Goal: Transaction & Acquisition: Download file/media

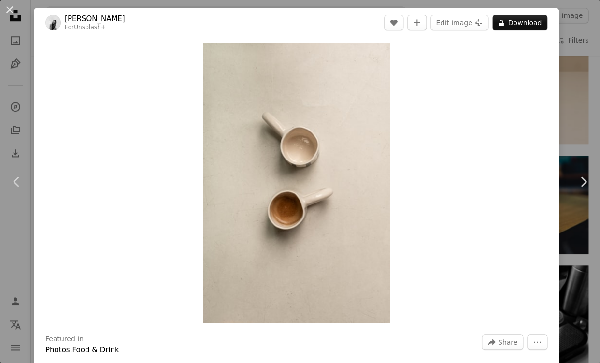
scroll to position [9860, 0]
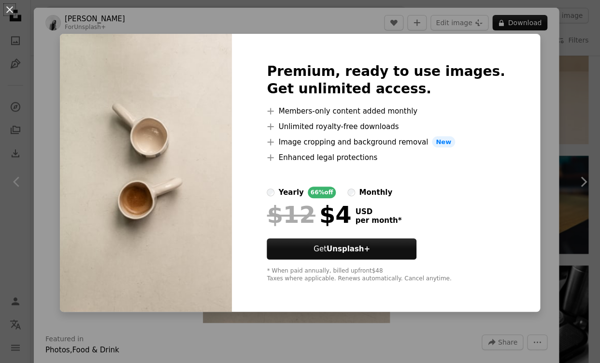
click at [526, 122] on div "An X shape Premium, ready to use images. Get unlimited access. A plus sign Memb…" at bounding box center [300, 181] width 600 height 363
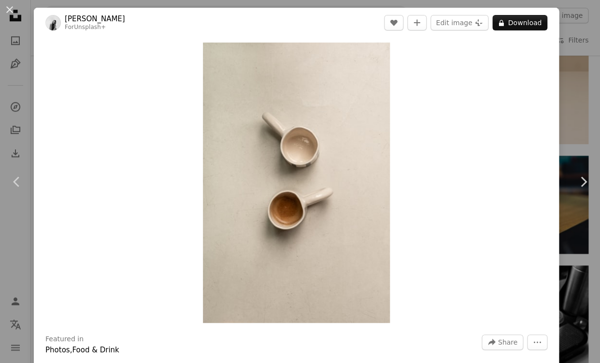
click at [593, 36] on div "An X shape Chevron left Chevron right [PERSON_NAME] For Unsplash+ A heart A plu…" at bounding box center [300, 181] width 600 height 363
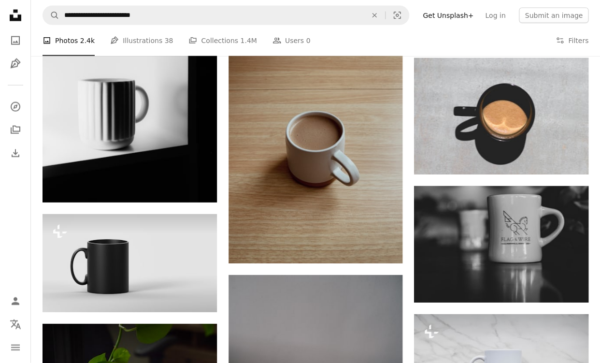
scroll to position [10317, 0]
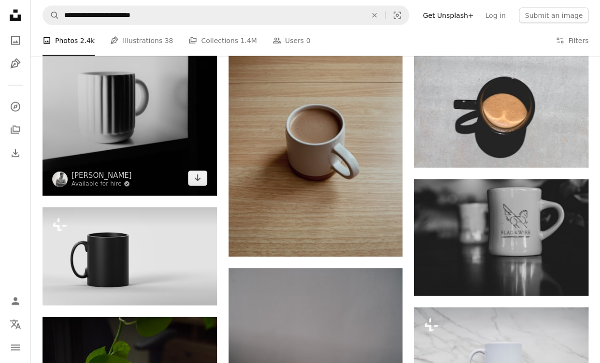
click at [178, 116] on img at bounding box center [129, 64] width 174 height 261
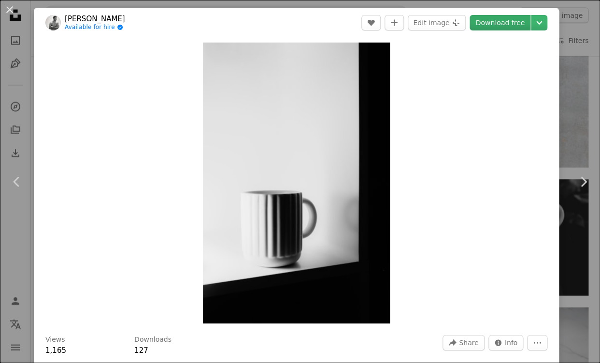
click at [514, 28] on link "Download free" at bounding box center [499, 22] width 61 height 15
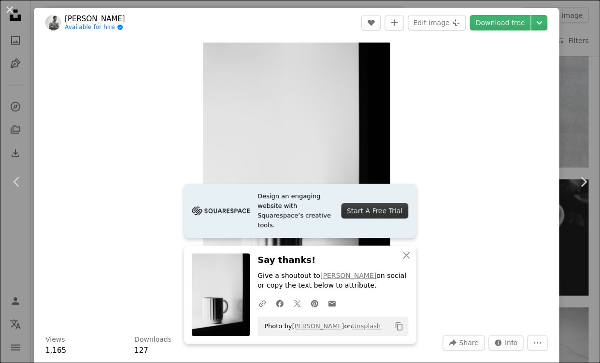
click at [466, 200] on div "Zoom in" at bounding box center [296, 183] width 525 height 290
click at [8, 8] on button "An X shape" at bounding box center [10, 10] width 12 height 12
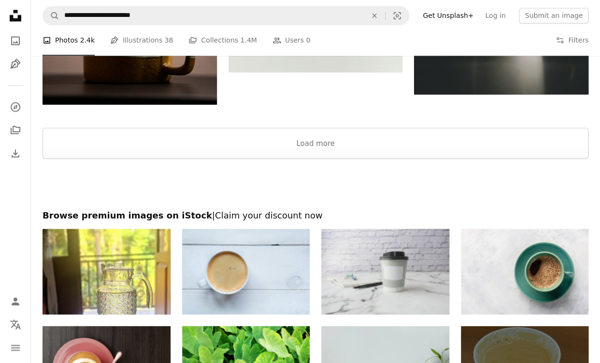
scroll to position [11498, 0]
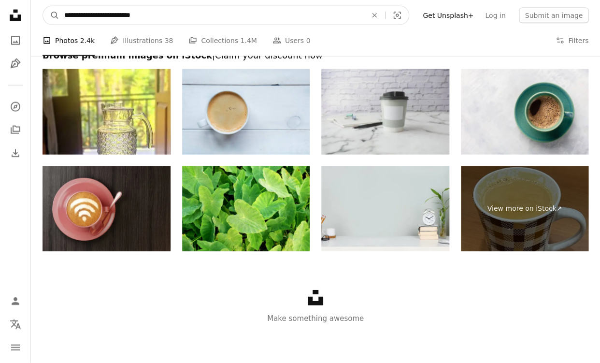
drag, startPoint x: 189, startPoint y: 16, endPoint x: 92, endPoint y: 14, distance: 96.6
click at [92, 14] on input "**********" at bounding box center [211, 15] width 304 height 18
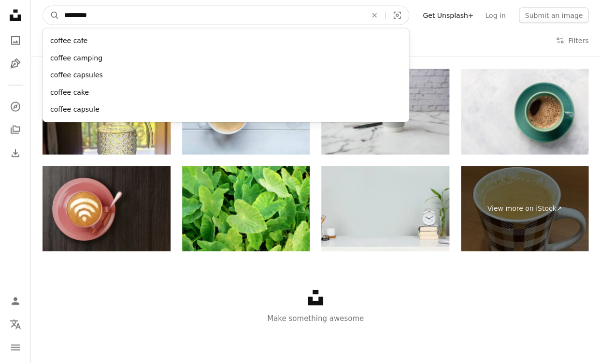
type input "**********"
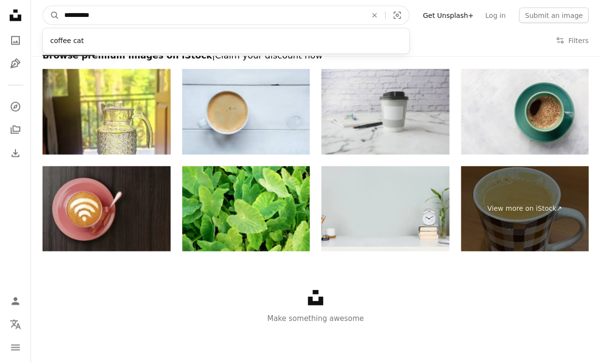
click button "A magnifying glass" at bounding box center [51, 15] width 16 height 18
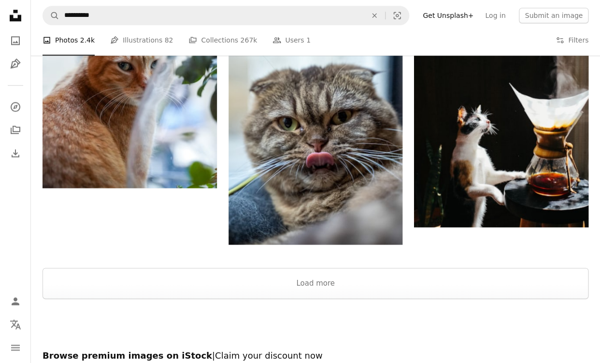
scroll to position [1499, 0]
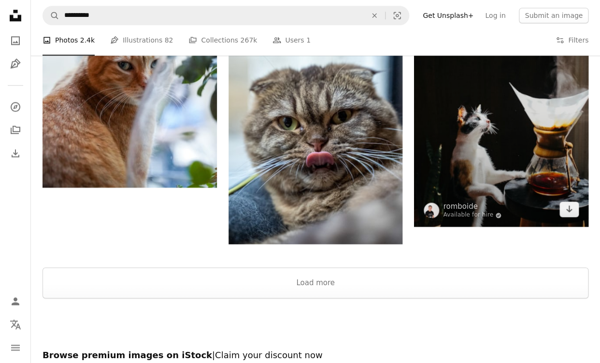
click at [474, 132] on img at bounding box center [501, 104] width 174 height 245
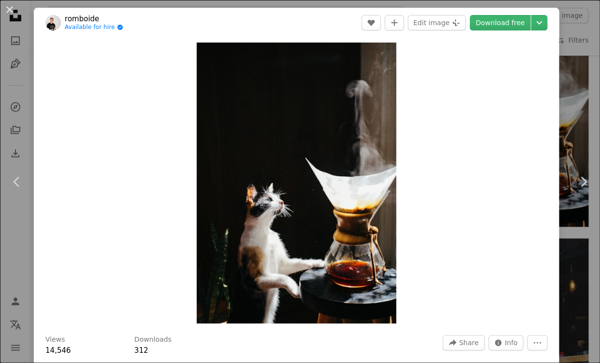
click at [591, 36] on div "An X shape Chevron left Chevron right romboide Available for hire A checkmark i…" at bounding box center [300, 181] width 600 height 363
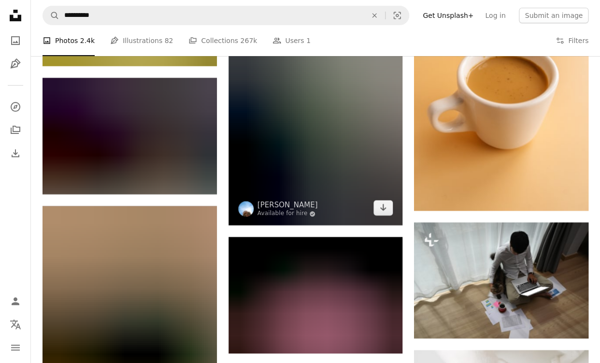
scroll to position [2442, 0]
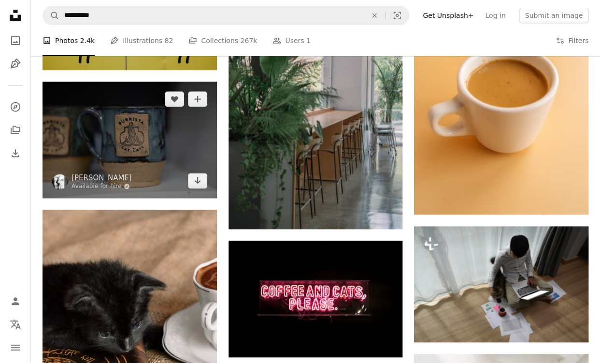
click at [156, 145] on img at bounding box center [129, 140] width 174 height 116
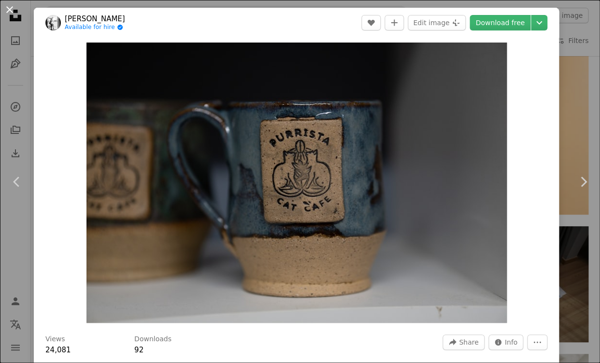
click at [13, 8] on button "An X shape" at bounding box center [10, 10] width 12 height 12
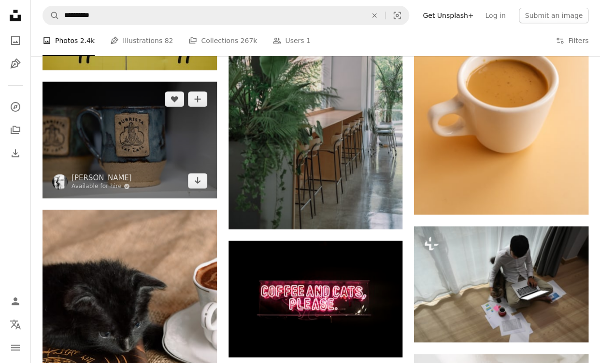
click at [183, 139] on img at bounding box center [129, 140] width 174 height 116
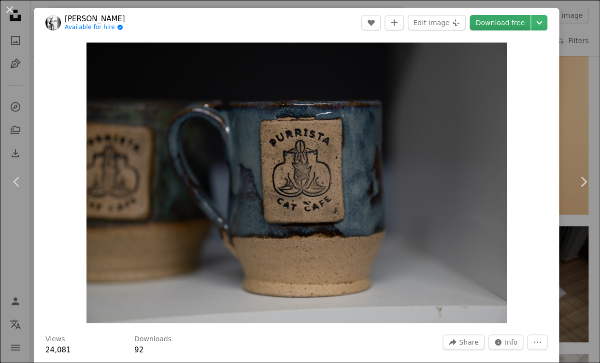
click at [504, 23] on link "Download free" at bounding box center [499, 22] width 61 height 15
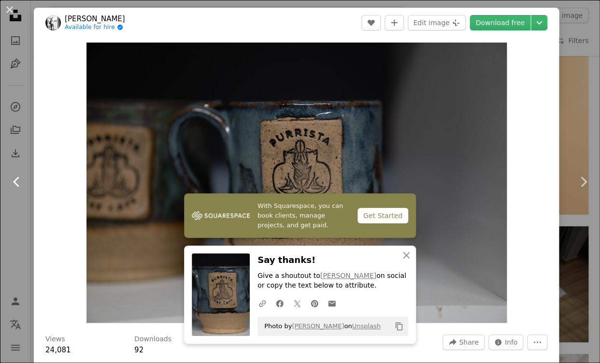
click at [17, 212] on link "Chevron left" at bounding box center [17, 181] width 34 height 93
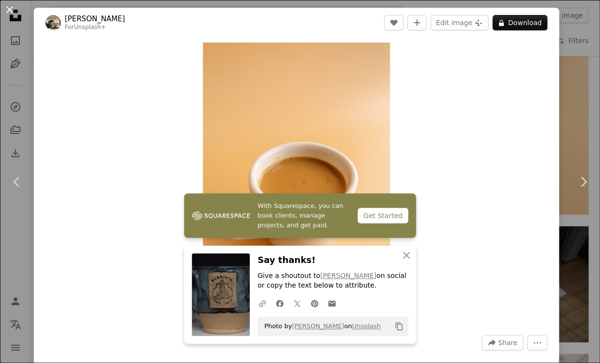
click at [11, 7] on button "An X shape" at bounding box center [10, 10] width 12 height 12
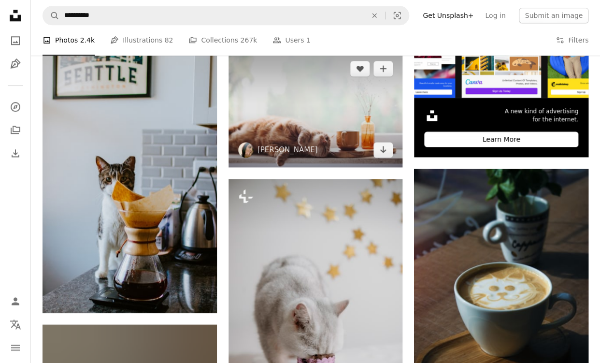
scroll to position [320, 0]
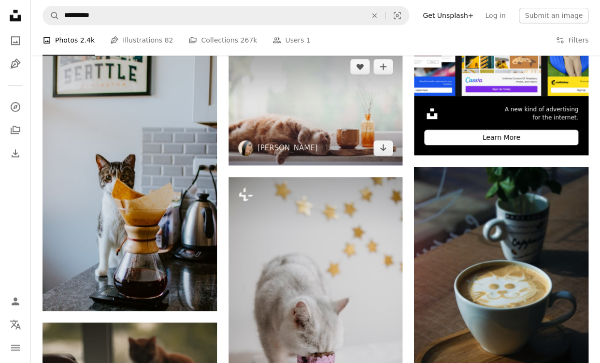
click at [297, 93] on img at bounding box center [315, 107] width 174 height 116
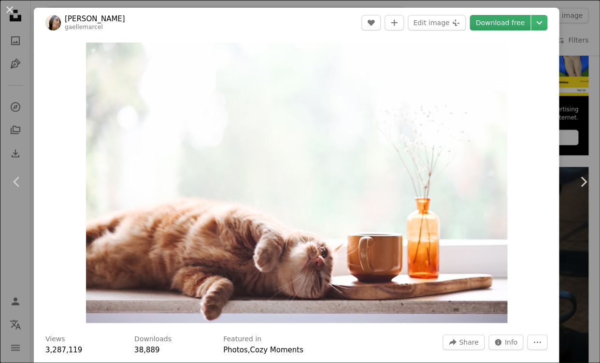
click at [513, 28] on link "Download free" at bounding box center [499, 22] width 61 height 15
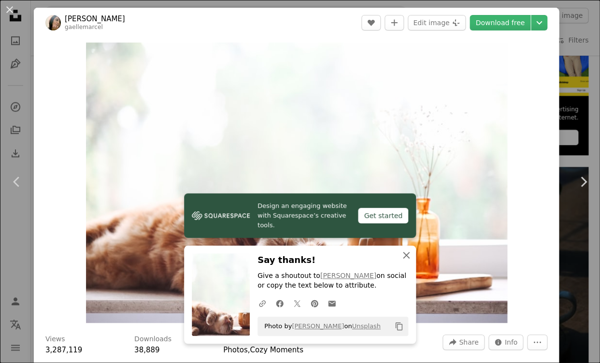
click at [409, 254] on icon "An X shape" at bounding box center [406, 255] width 12 height 12
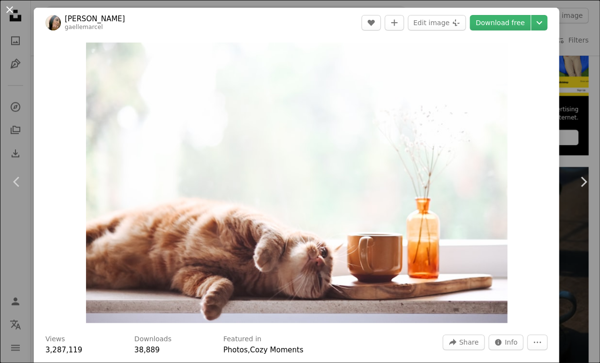
click at [10, 7] on button "An X shape" at bounding box center [10, 10] width 12 height 12
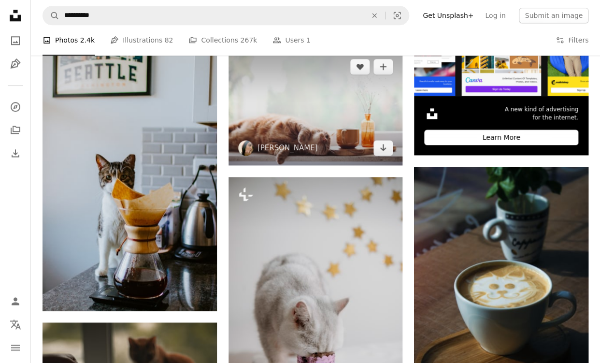
click at [260, 85] on img at bounding box center [315, 107] width 174 height 116
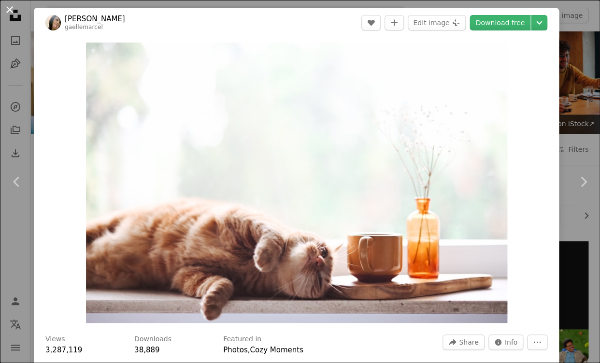
click at [12, 10] on button "An X shape" at bounding box center [10, 10] width 12 height 12
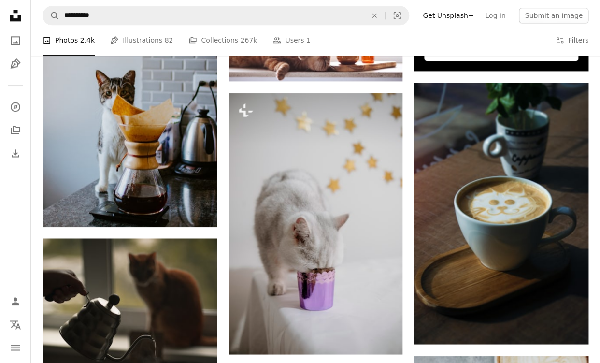
scroll to position [408, 0]
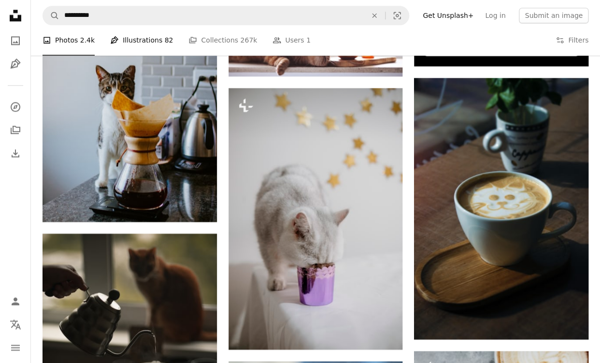
click at [141, 40] on link "Pen Tool Illustrations 82" at bounding box center [141, 40] width 63 height 31
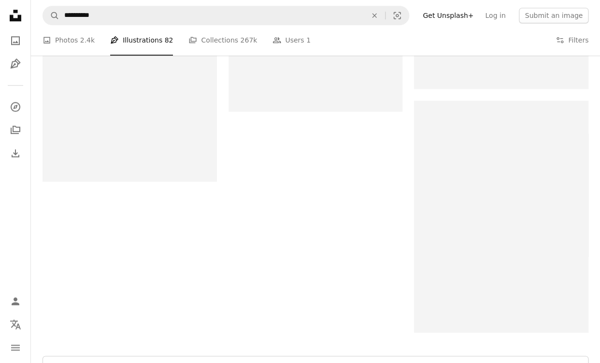
scroll to position [1457, 0]
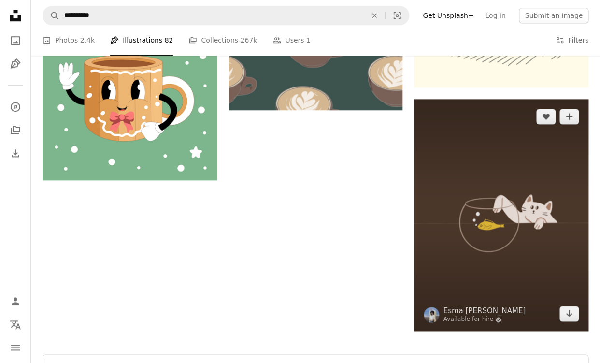
click at [456, 155] on img at bounding box center [501, 215] width 174 height 232
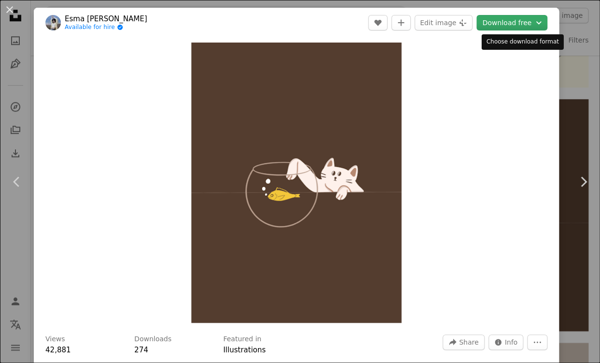
click at [521, 24] on button "Download free Chevron down" at bounding box center [511, 22] width 71 height 15
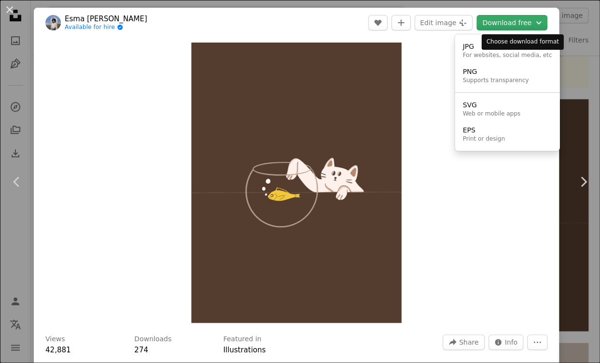
click at [514, 18] on button "Download free Chevron down" at bounding box center [511, 22] width 71 height 15
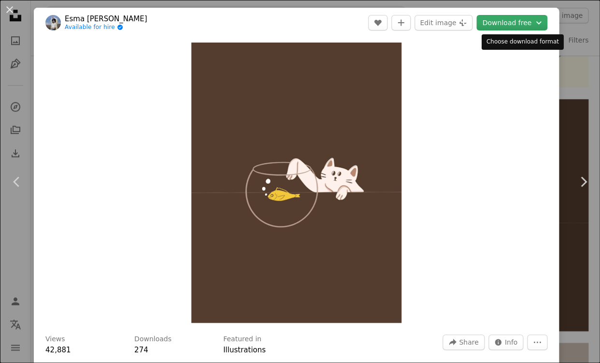
click at [515, 22] on button "Download free Chevron down" at bounding box center [511, 22] width 71 height 15
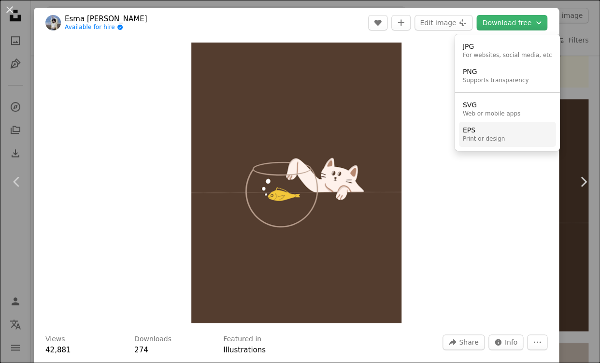
click at [473, 129] on div "EPS" at bounding box center [484, 131] width 42 height 10
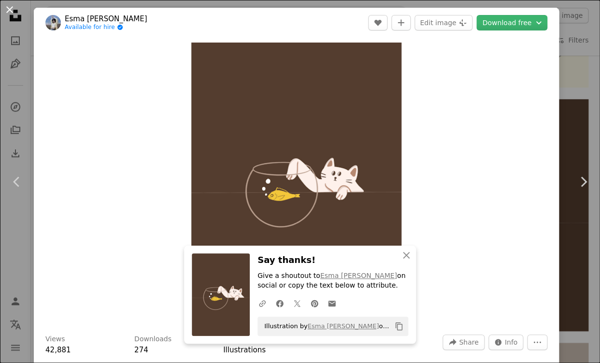
click at [11, 5] on button "An X shape" at bounding box center [10, 10] width 12 height 12
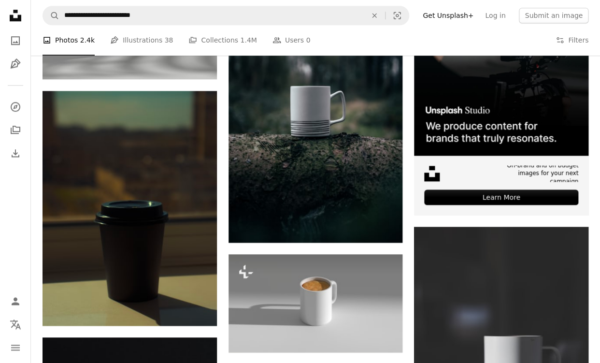
scroll to position [260, 0]
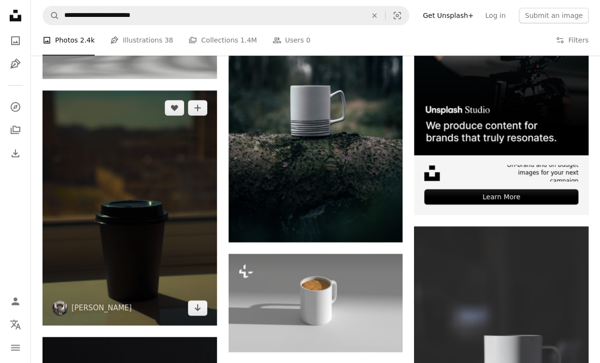
click at [152, 143] on img at bounding box center [129, 207] width 174 height 235
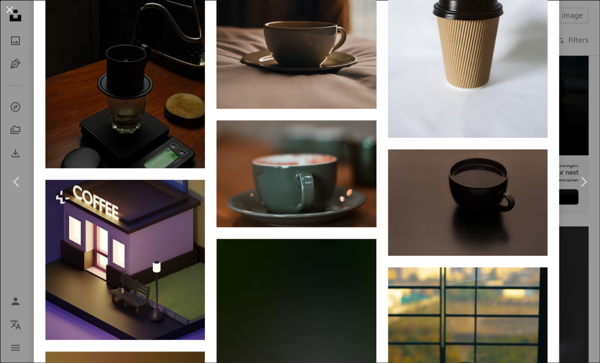
scroll to position [6167, 0]
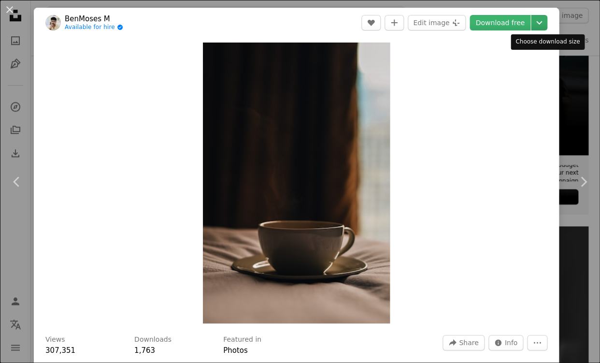
click at [547, 21] on icon "Chevron down" at bounding box center [538, 23] width 15 height 12
click at [504, 21] on link "Download free" at bounding box center [499, 22] width 61 height 15
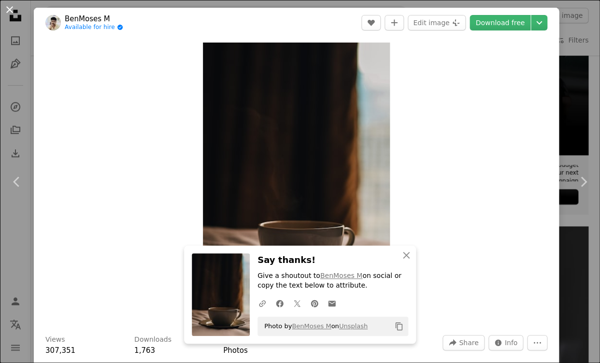
click at [12, 10] on button "An X shape" at bounding box center [10, 10] width 12 height 12
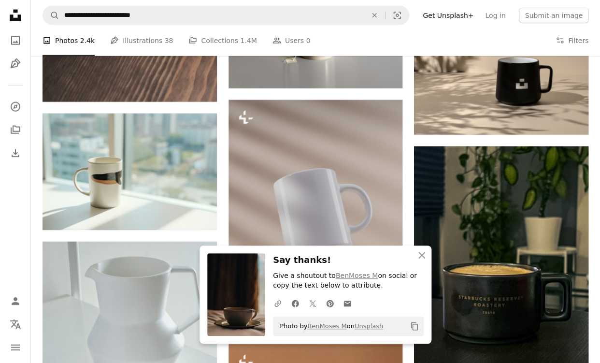
scroll to position [757, 0]
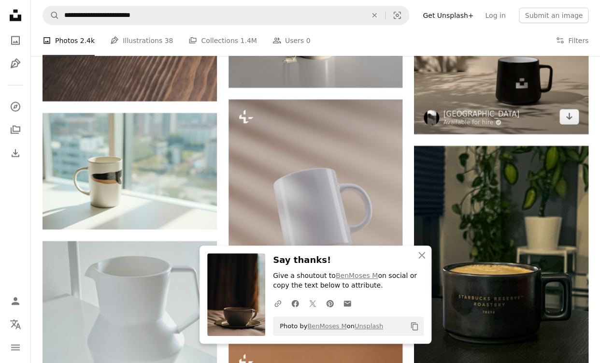
click at [511, 92] on img at bounding box center [501, 67] width 174 height 131
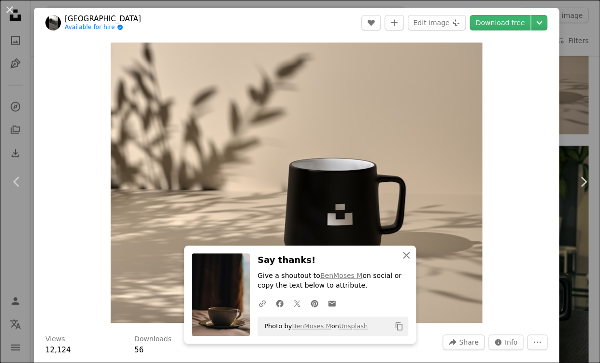
click at [406, 254] on icon "button" at bounding box center [406, 255] width 7 height 7
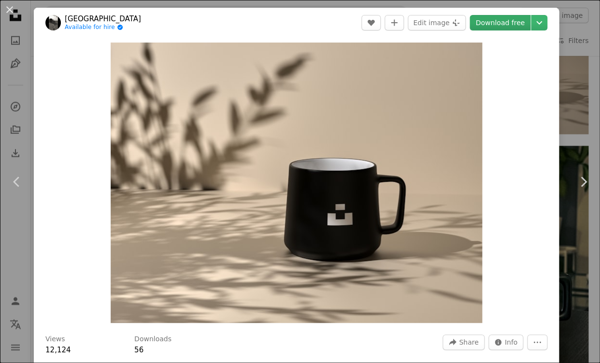
click at [502, 20] on link "Download free" at bounding box center [499, 22] width 61 height 15
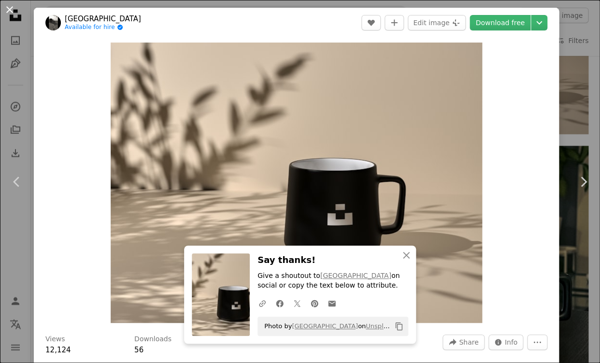
click at [11, 9] on button "An X shape" at bounding box center [10, 10] width 12 height 12
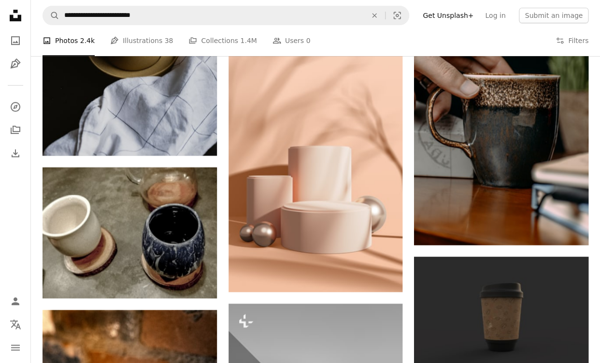
scroll to position [4912, 0]
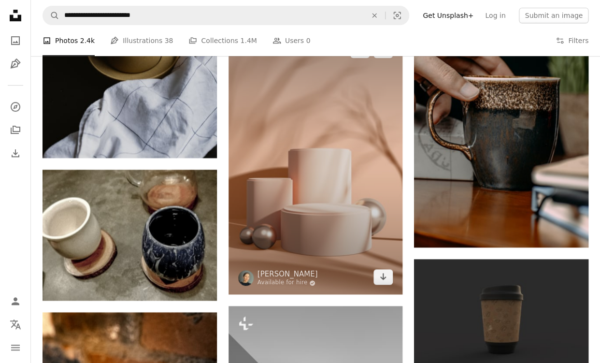
click at [292, 156] on img at bounding box center [315, 163] width 174 height 261
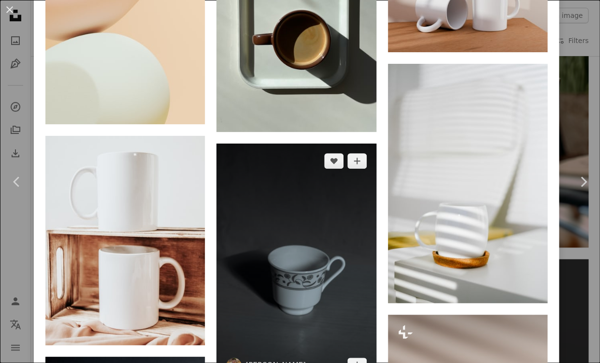
scroll to position [3053, 0]
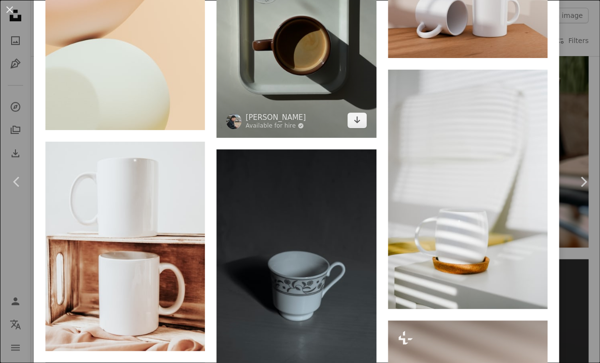
click at [299, 44] on img at bounding box center [295, 31] width 159 height 212
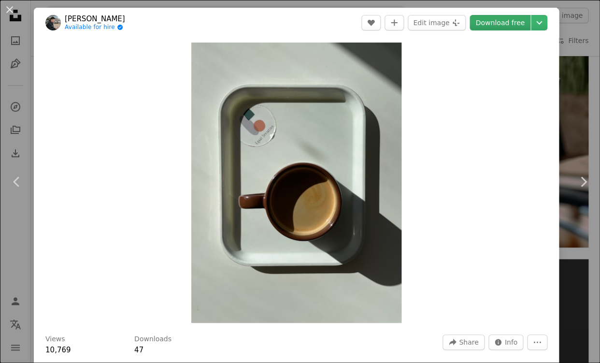
click at [498, 23] on link "Download free" at bounding box center [499, 22] width 61 height 15
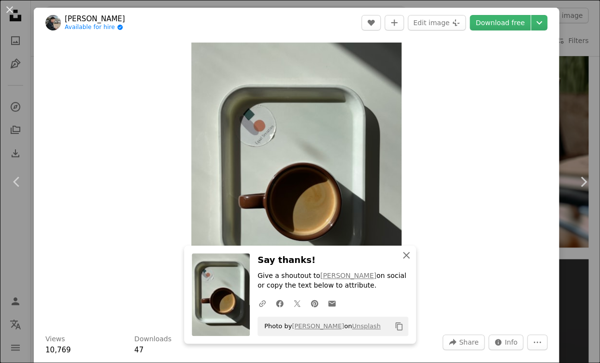
click at [404, 252] on icon "button" at bounding box center [406, 255] width 7 height 7
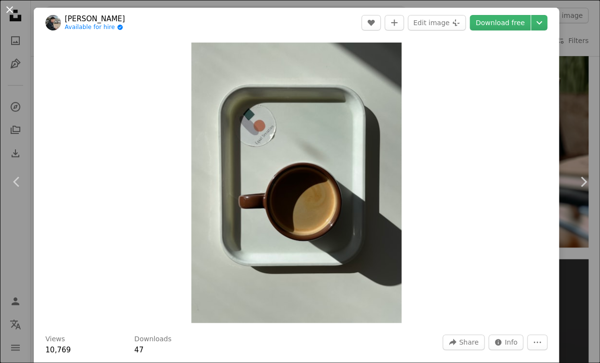
click at [10, 9] on button "An X shape" at bounding box center [10, 10] width 12 height 12
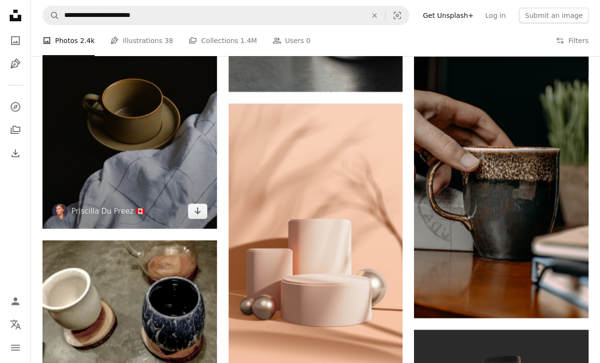
scroll to position [4939, 0]
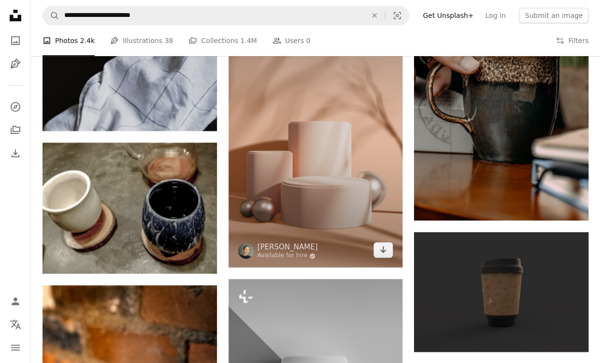
click at [273, 110] on img at bounding box center [315, 136] width 174 height 261
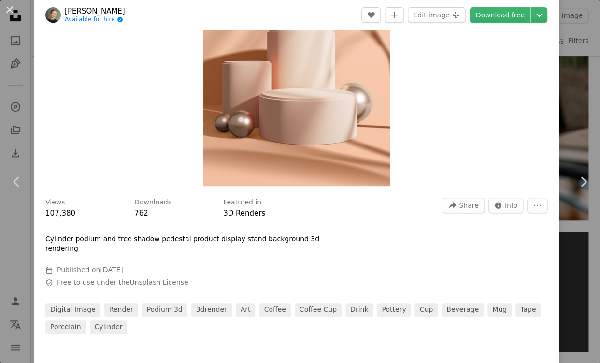
scroll to position [136, 0]
click at [14, 5] on button "An X shape" at bounding box center [10, 10] width 12 height 12
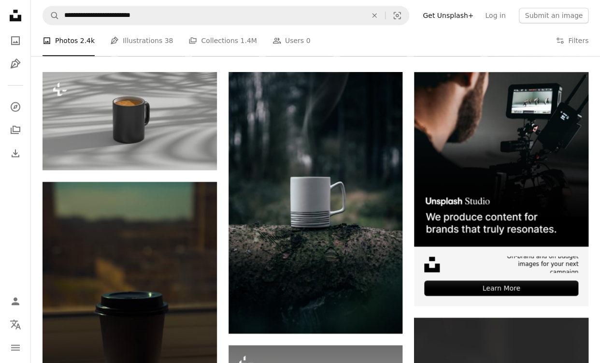
scroll to position [173, 0]
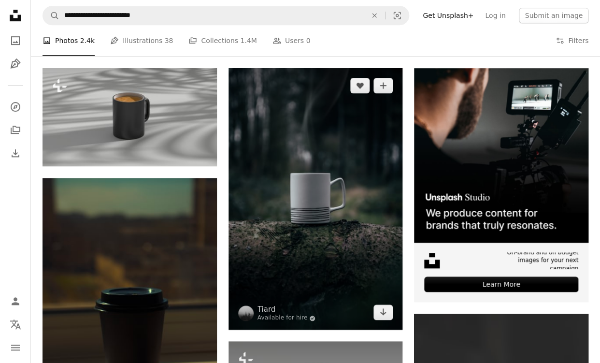
click at [311, 148] on img at bounding box center [315, 198] width 174 height 261
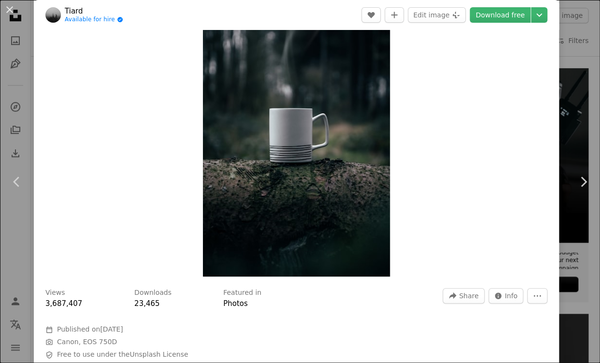
scroll to position [39, 0]
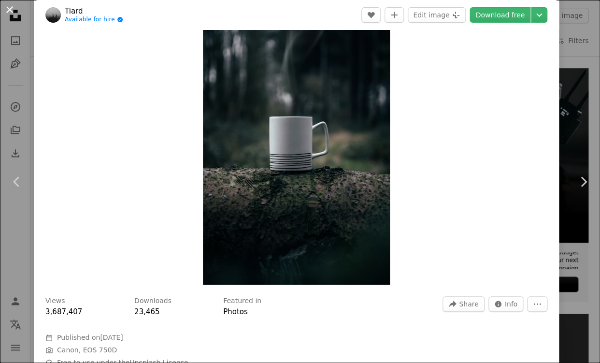
click at [15, 8] on button "An X shape" at bounding box center [10, 10] width 12 height 12
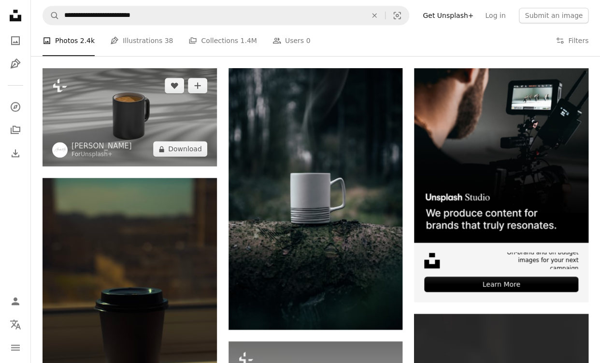
scroll to position [92, 0]
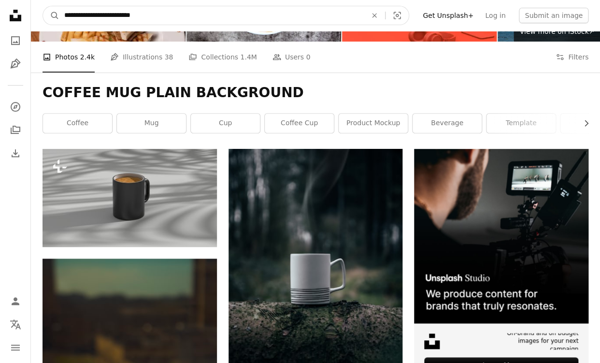
drag, startPoint x: 193, startPoint y: 11, endPoint x: -28, endPoint y: 10, distance: 221.1
click at [59, 10] on input "**********" at bounding box center [211, 15] width 304 height 18
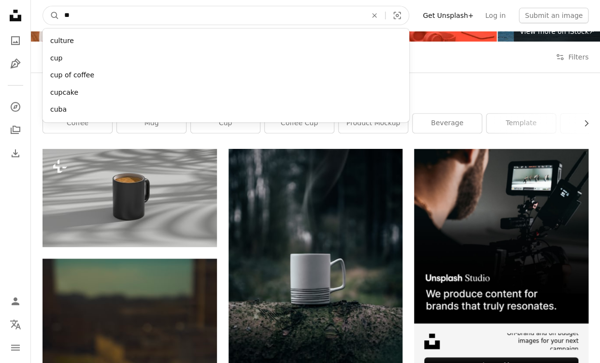
type input "*"
type input "*********"
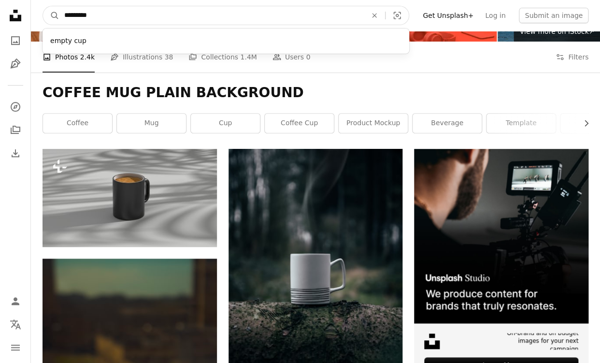
click button "A magnifying glass" at bounding box center [51, 15] width 16 height 18
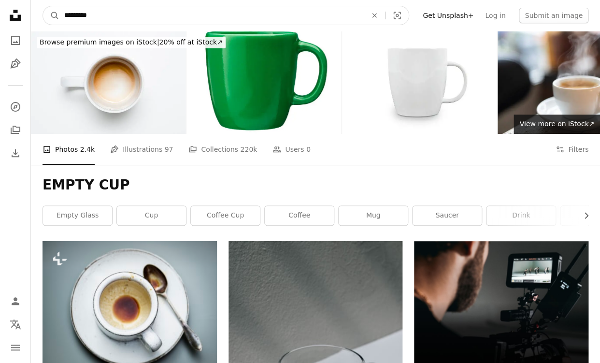
click at [124, 12] on input "*********" at bounding box center [211, 15] width 304 height 18
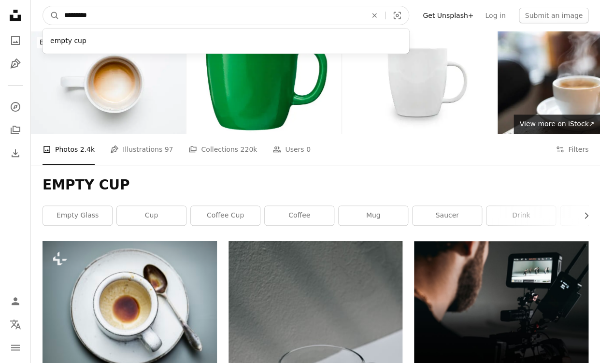
drag, startPoint x: 91, startPoint y: 14, endPoint x: 23, endPoint y: 11, distance: 68.6
click at [59, 11] on input "*********" at bounding box center [211, 15] width 304 height 18
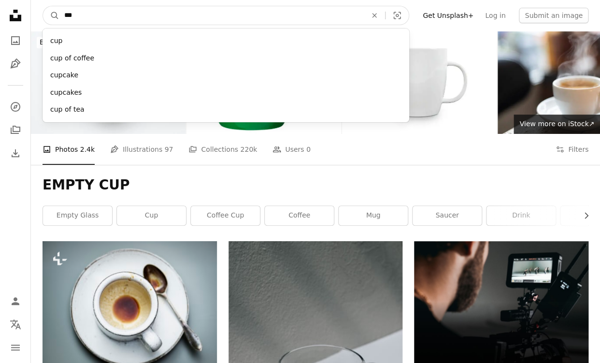
type input "***"
click at [43, 6] on button "A magnifying glass" at bounding box center [51, 15] width 16 height 18
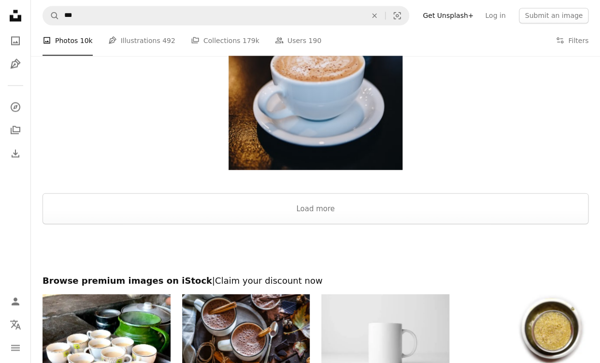
scroll to position [1782, 0]
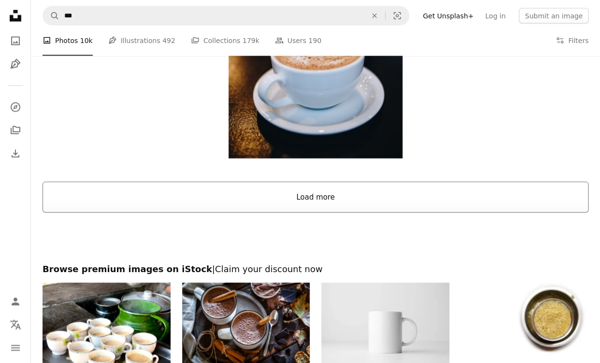
click at [251, 190] on button "Load more" at bounding box center [315, 196] width 546 height 31
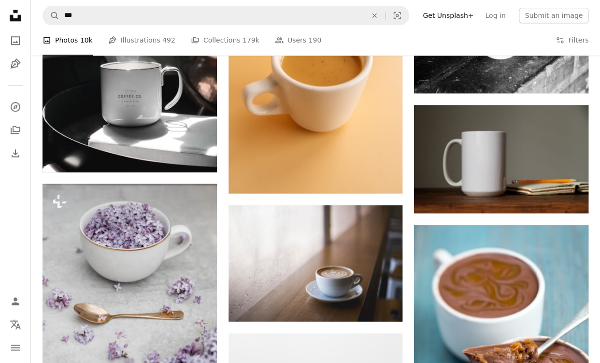
scroll to position [3927, 0]
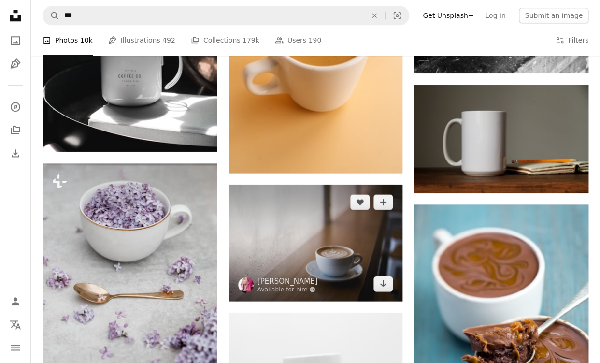
click at [257, 184] on img at bounding box center [315, 242] width 174 height 116
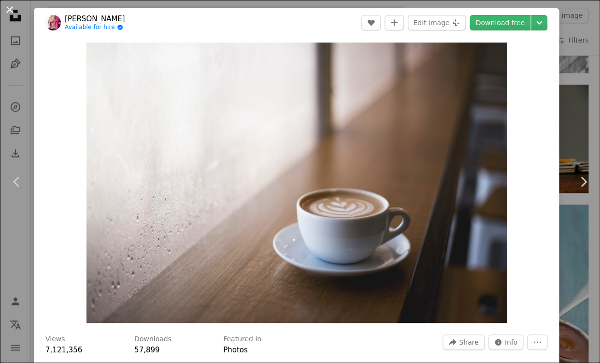
click at [13, 9] on button "An X shape" at bounding box center [10, 10] width 12 height 12
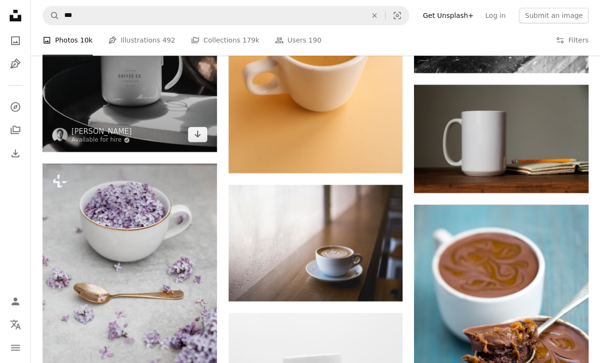
click at [156, 87] on img at bounding box center [129, 35] width 174 height 232
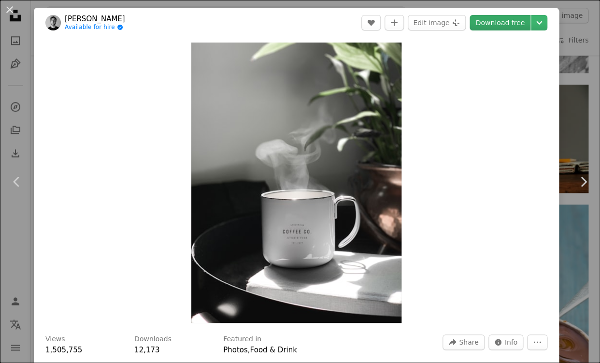
click at [506, 23] on link "Download free" at bounding box center [499, 22] width 61 height 15
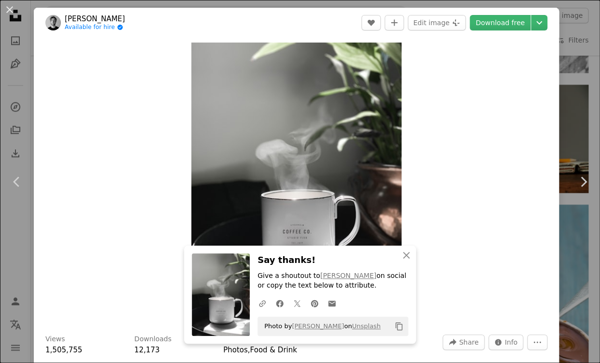
click at [26, 76] on div "An X shape Chevron left Chevron right [PERSON_NAME] Available for hire A checkm…" at bounding box center [300, 181] width 600 height 363
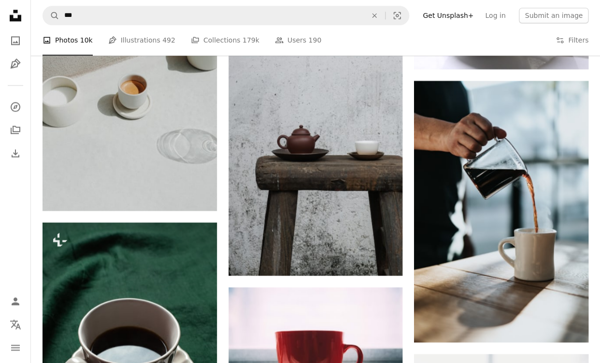
scroll to position [8763, 0]
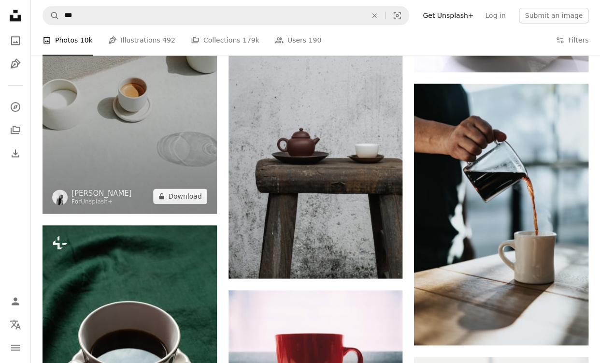
click at [165, 128] on img at bounding box center [129, 85] width 174 height 258
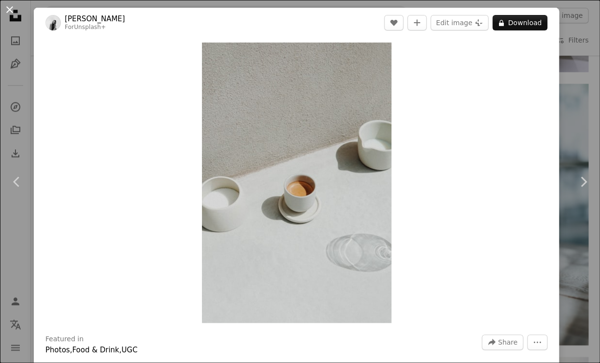
click at [13, 14] on button "An X shape" at bounding box center [10, 10] width 12 height 12
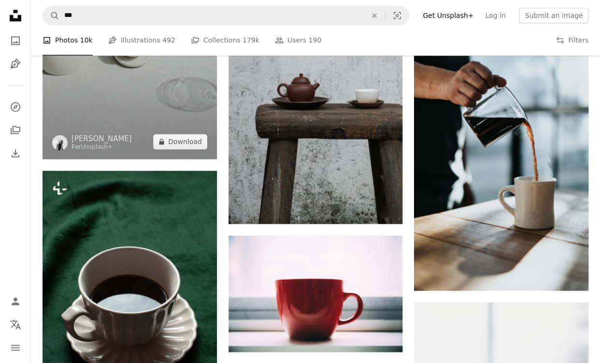
scroll to position [8819, 0]
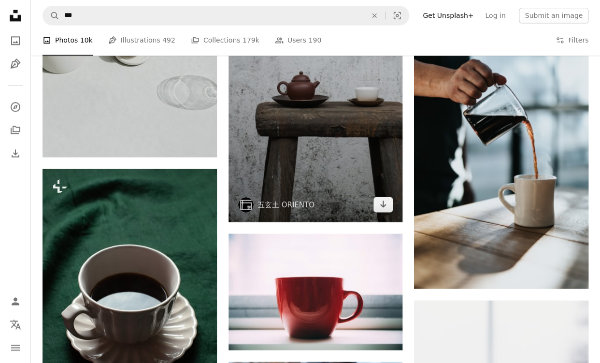
click at [303, 111] on img at bounding box center [315, 68] width 174 height 308
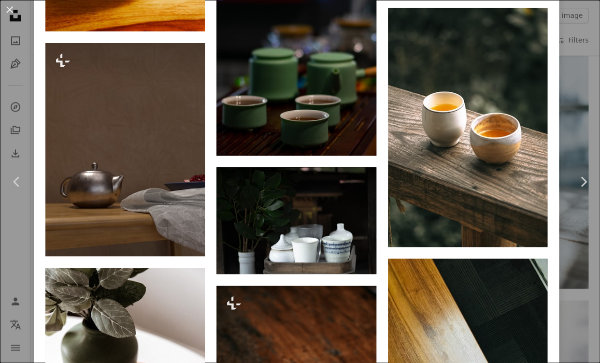
scroll to position [6467, 0]
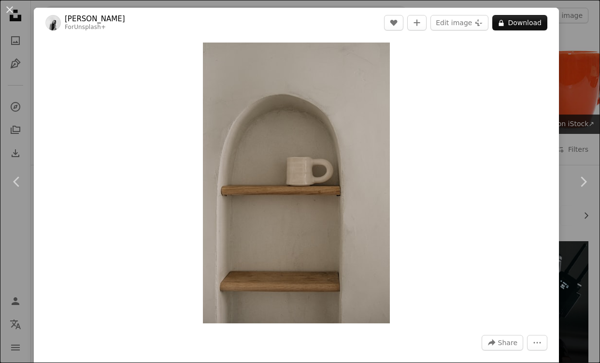
scroll to position [10286, 0]
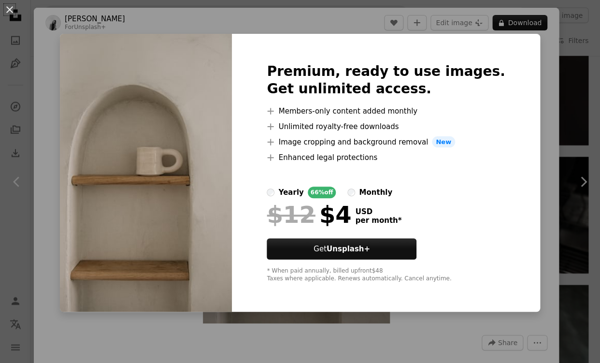
click at [547, 86] on div "An X shape Premium, ready to use images. Get unlimited access. A plus sign Memb…" at bounding box center [300, 181] width 600 height 363
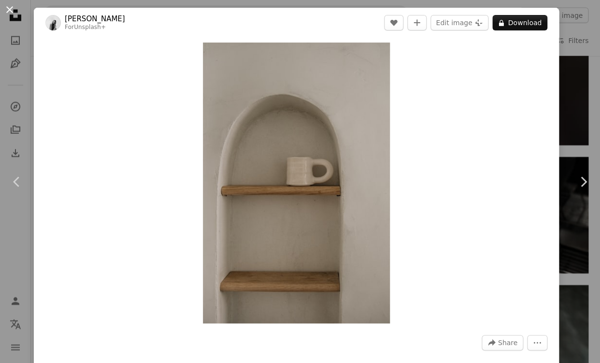
click at [10, 9] on button "An X shape" at bounding box center [10, 10] width 12 height 12
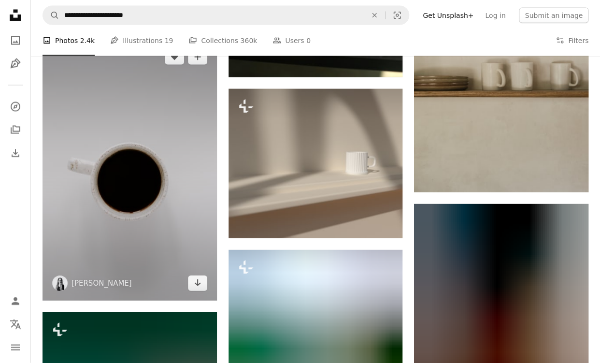
scroll to position [12592, 0]
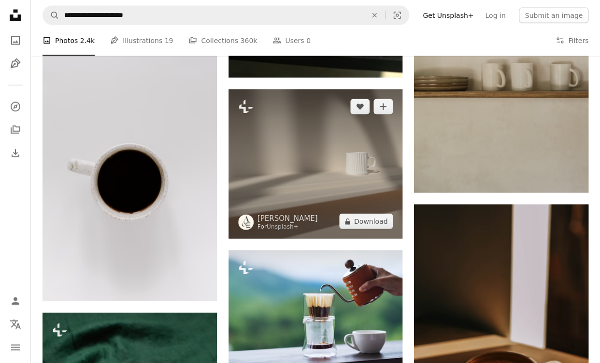
click at [286, 117] on img at bounding box center [315, 163] width 174 height 149
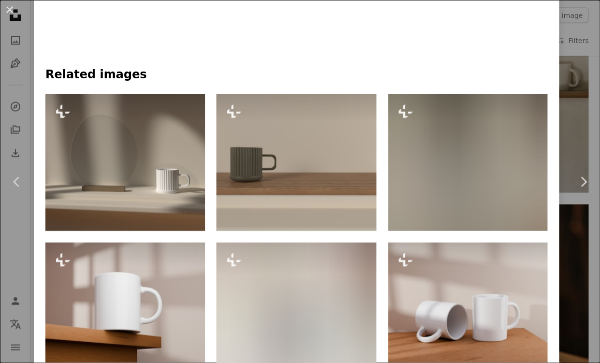
scroll to position [621, 0]
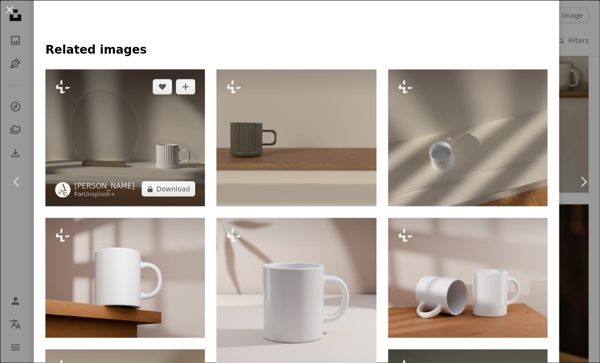
click at [170, 118] on img at bounding box center [124, 138] width 159 height 137
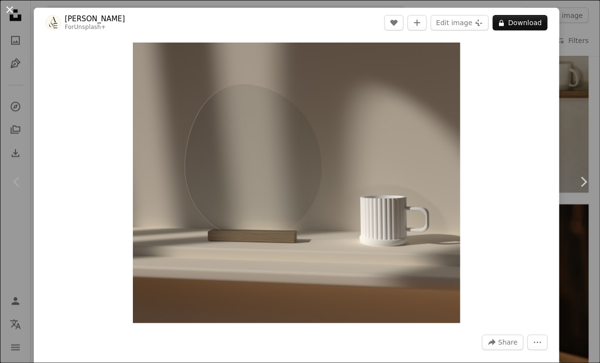
click at [11, 11] on button "An X shape" at bounding box center [10, 10] width 12 height 12
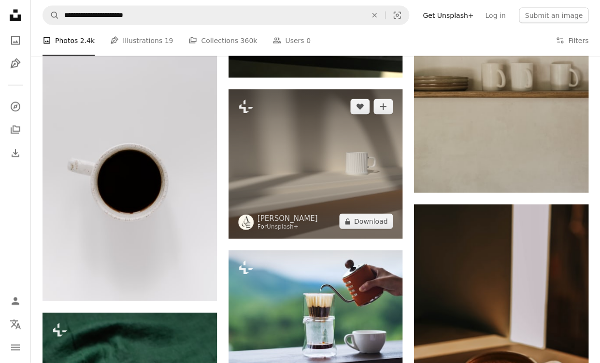
click at [329, 139] on img at bounding box center [315, 163] width 174 height 149
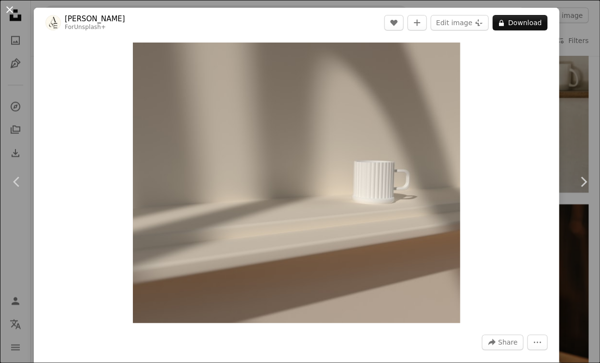
click at [13, 11] on button "An X shape" at bounding box center [10, 10] width 12 height 12
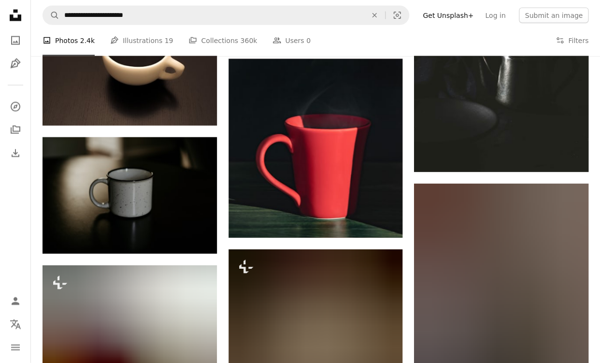
scroll to position [18615, 0]
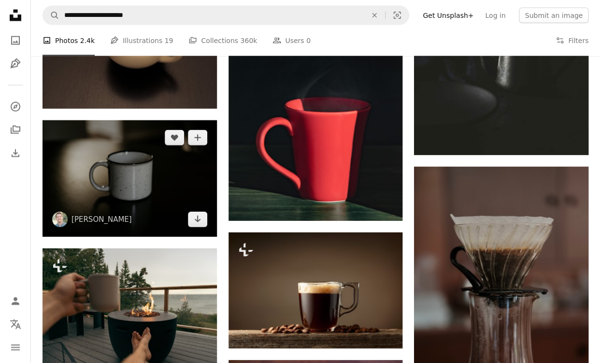
click at [146, 175] on img at bounding box center [129, 178] width 174 height 116
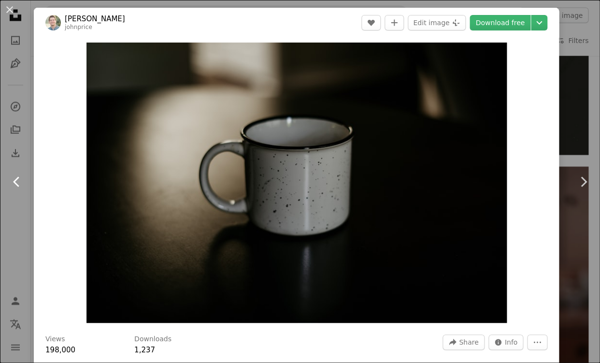
click at [20, 216] on link "Chevron left" at bounding box center [17, 181] width 34 height 93
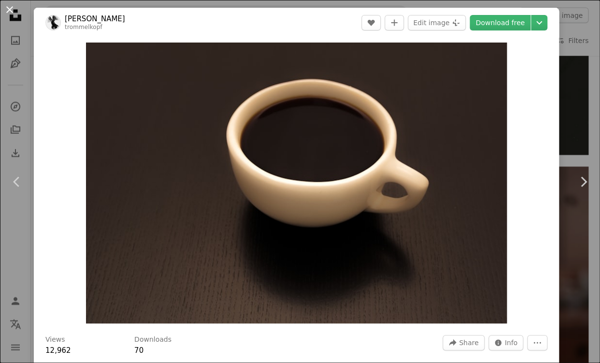
click at [10, 8] on button "An X shape" at bounding box center [10, 10] width 12 height 12
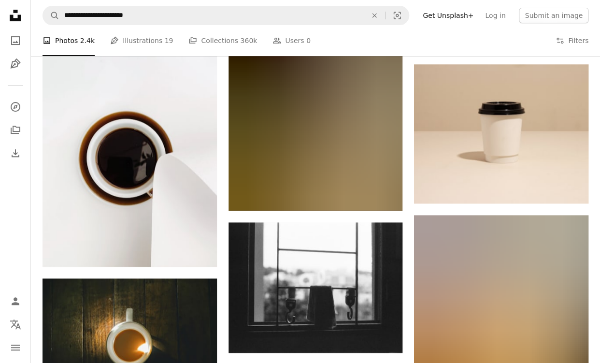
scroll to position [19260, 0]
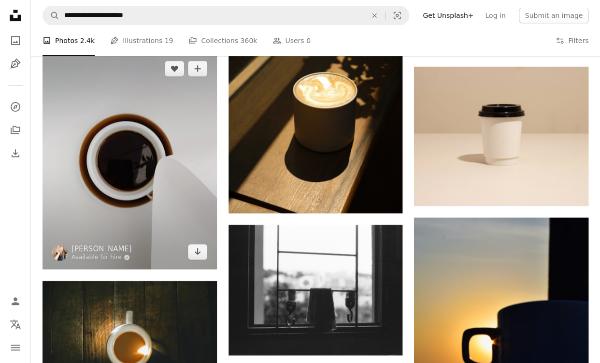
click at [130, 141] on img at bounding box center [129, 160] width 174 height 218
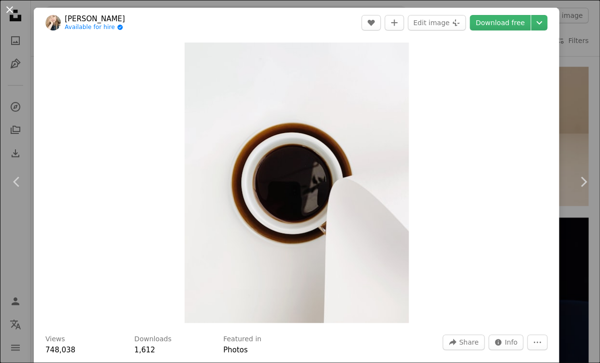
click at [9, 9] on button "An X shape" at bounding box center [10, 10] width 12 height 12
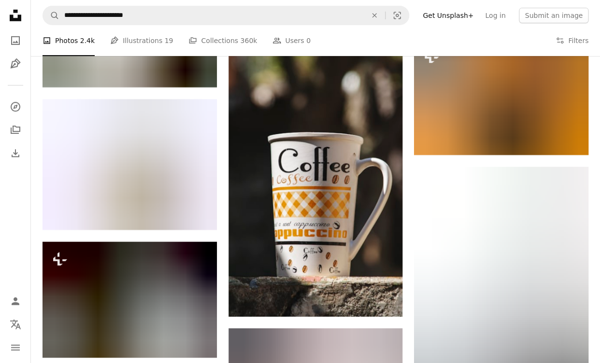
scroll to position [20204, 0]
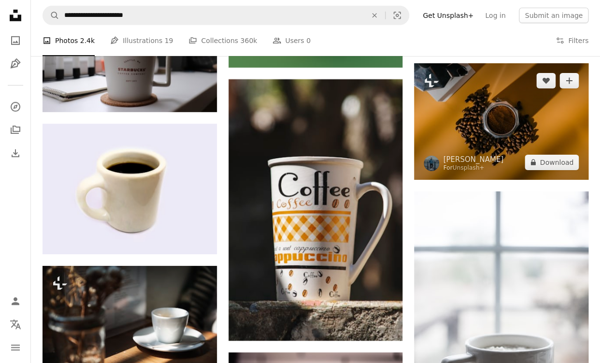
click at [455, 142] on img at bounding box center [501, 121] width 174 height 116
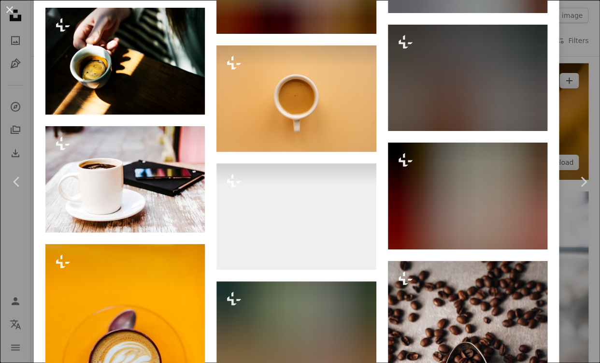
scroll to position [2967, 0]
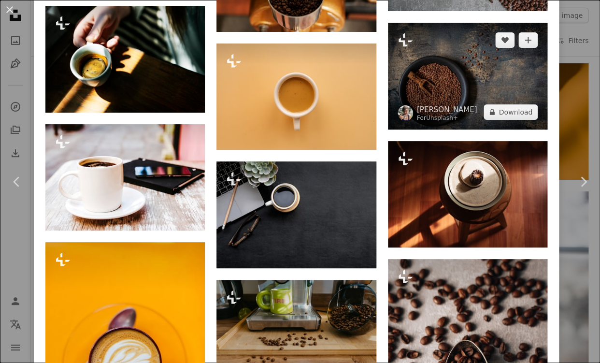
click at [456, 114] on img at bounding box center [467, 76] width 159 height 107
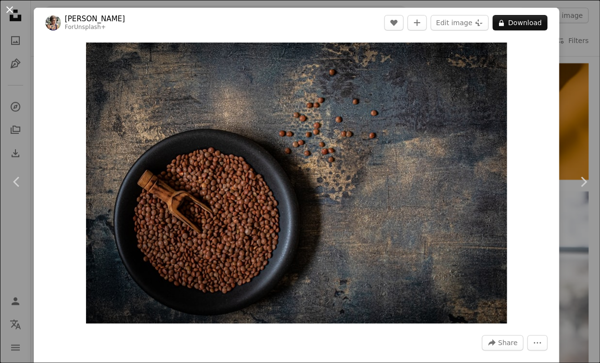
click at [14, 9] on button "An X shape" at bounding box center [10, 10] width 12 height 12
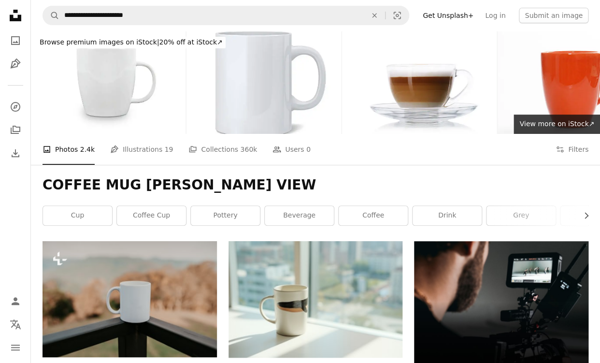
click at [17, 14] on icon "Unsplash logo Unsplash Home" at bounding box center [15, 15] width 19 height 19
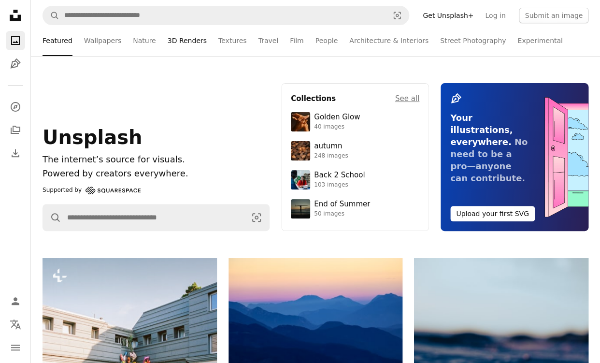
click at [190, 39] on link "3D Renders" at bounding box center [187, 40] width 39 height 31
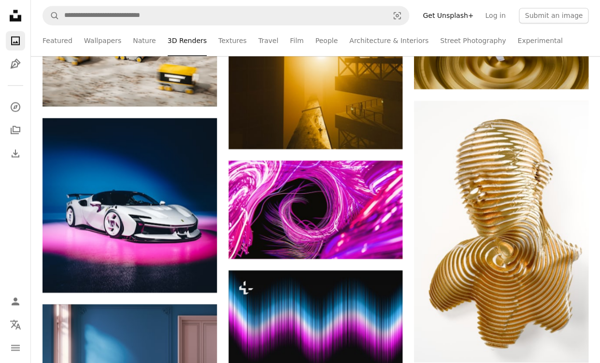
scroll to position [482, 0]
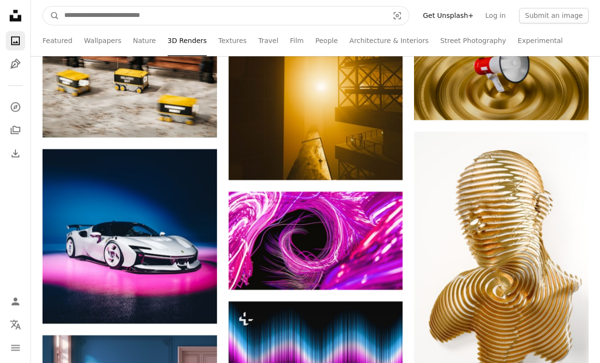
click at [174, 21] on input "Find visuals sitewide" at bounding box center [222, 15] width 326 height 18
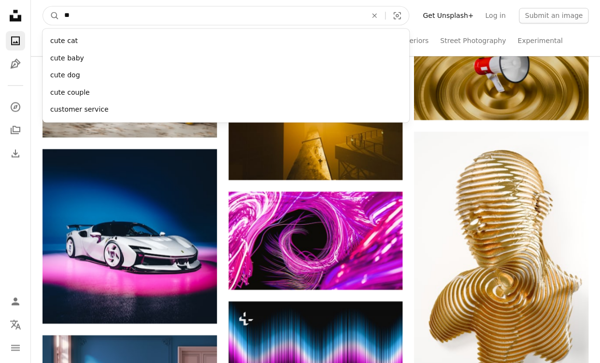
type input "***"
click button "A magnifying glass" at bounding box center [51, 15] width 16 height 18
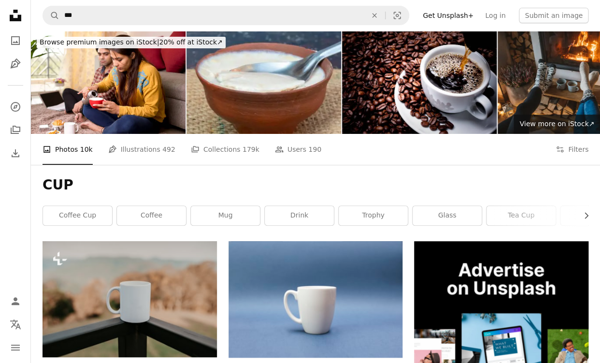
click at [18, 12] on icon "Unsplash logo Unsplash Home" at bounding box center [15, 15] width 19 height 19
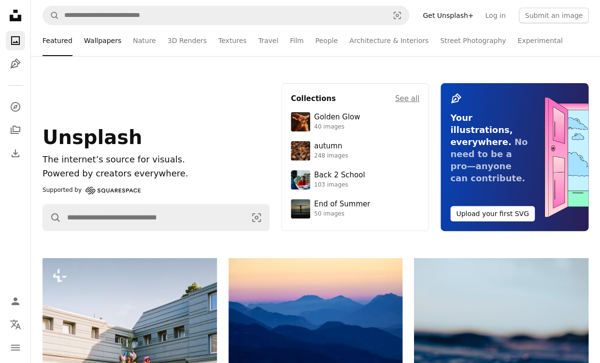
click at [107, 39] on link "Wallpapers" at bounding box center [102, 40] width 37 height 31
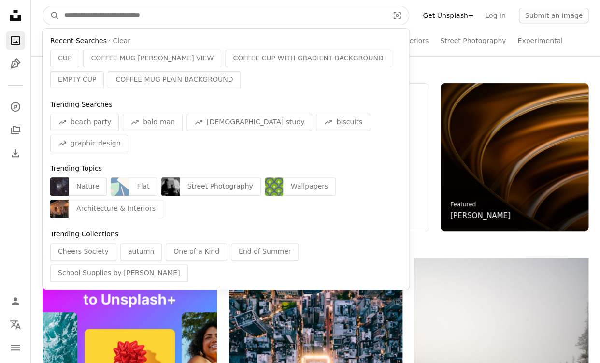
click at [182, 17] on input "Find visuals sitewide" at bounding box center [222, 15] width 326 height 18
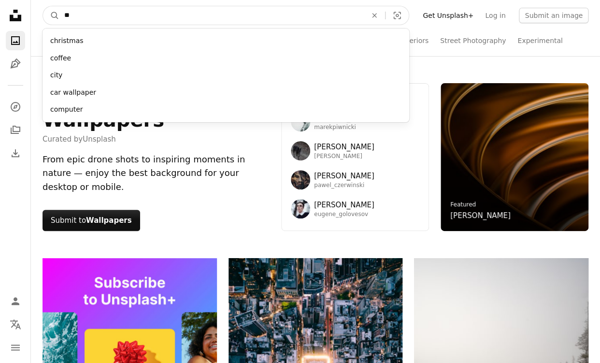
type input "***"
click button "A magnifying glass" at bounding box center [51, 15] width 16 height 18
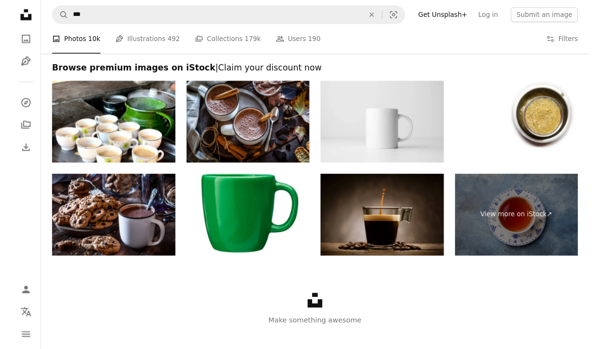
scroll to position [1993, 0]
